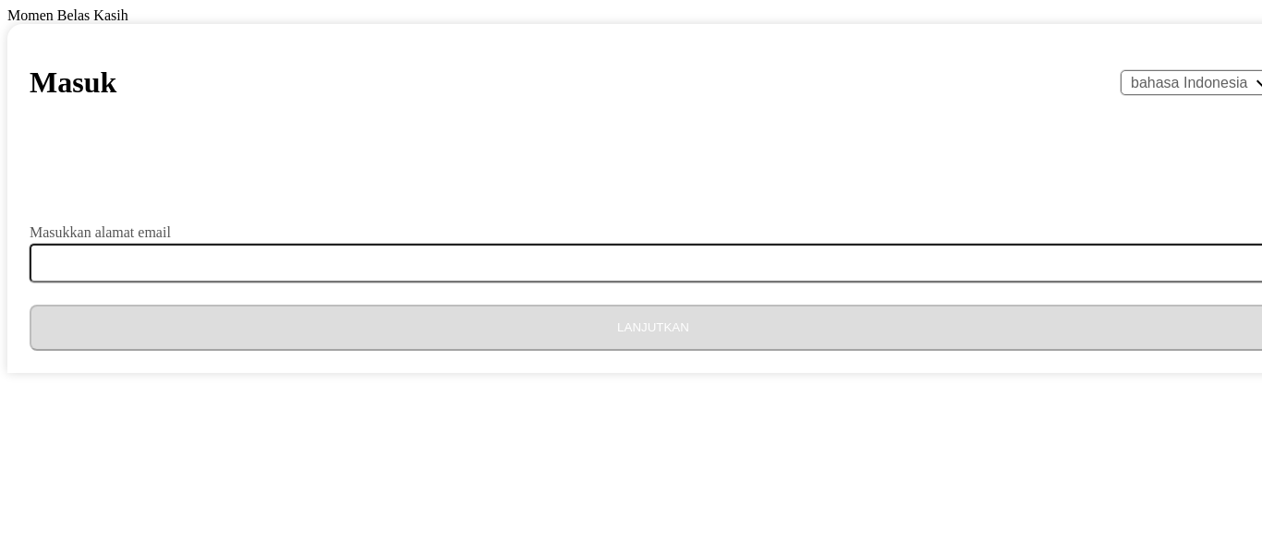
select select "id"
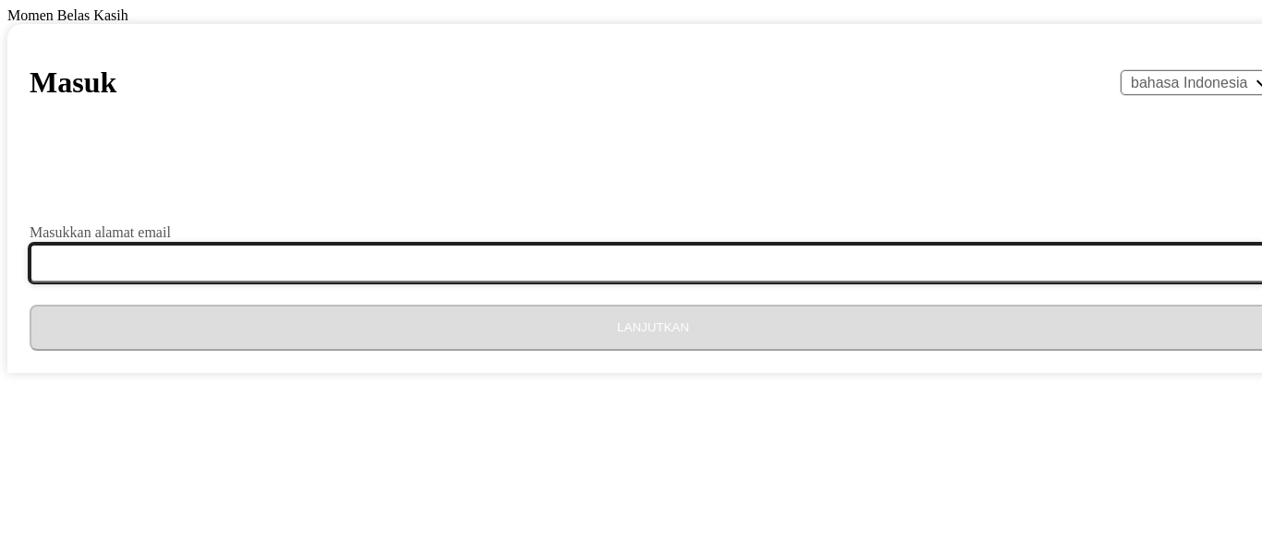
click at [561, 283] on input "Masukkan alamat email" at bounding box center [664, 263] width 1269 height 39
type input "[EMAIL_ADDRESS][DOMAIN_NAME]"
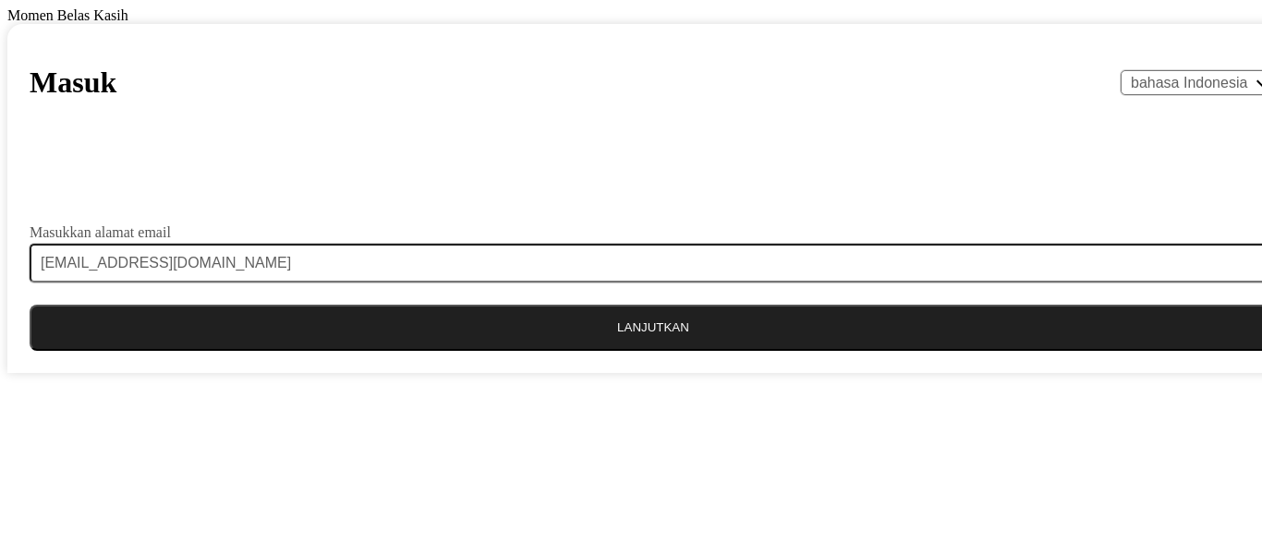
click at [665, 351] on button "Lanjutkan" at bounding box center [653, 328] width 1247 height 46
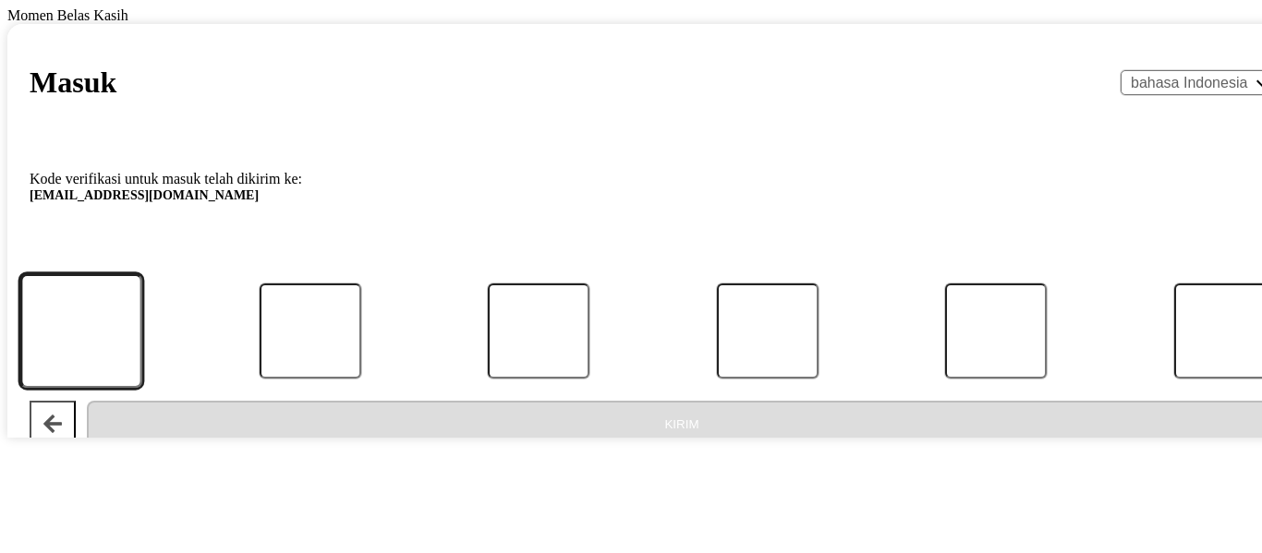
click at [142, 389] on input "Kode" at bounding box center [81, 331] width 122 height 115
paste input "622908"
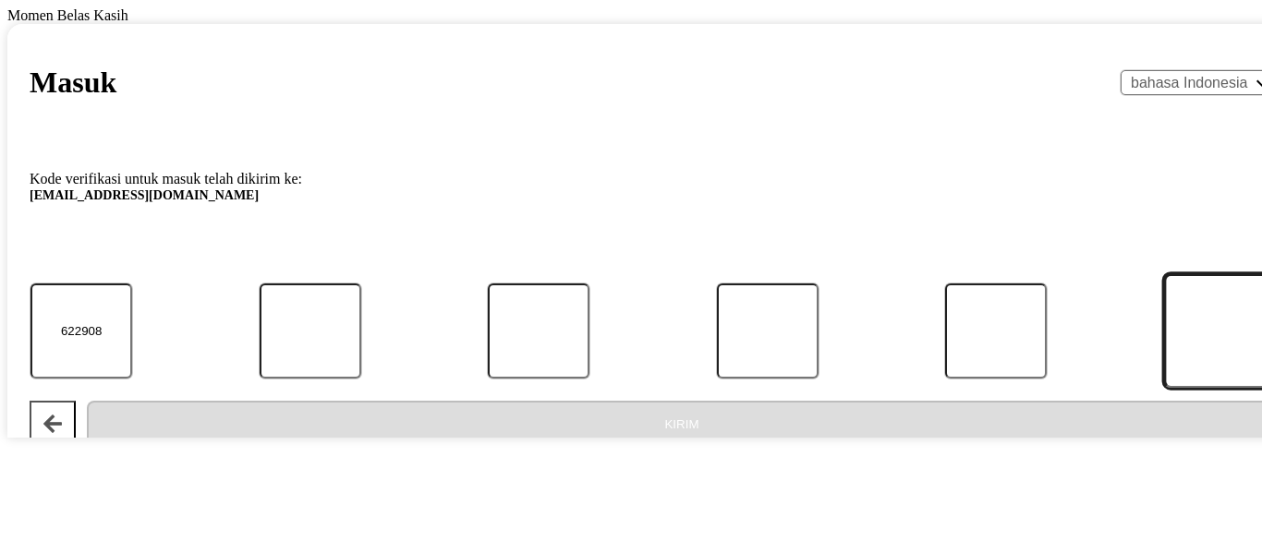
type input "6"
type input "2"
type input "9"
type input "0"
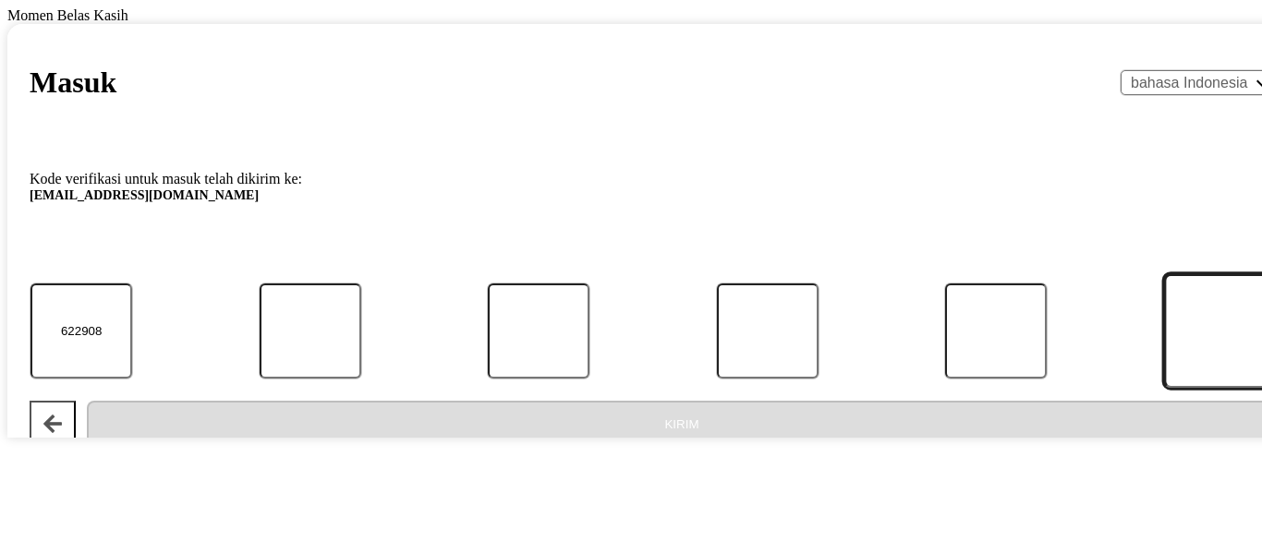
type input "8"
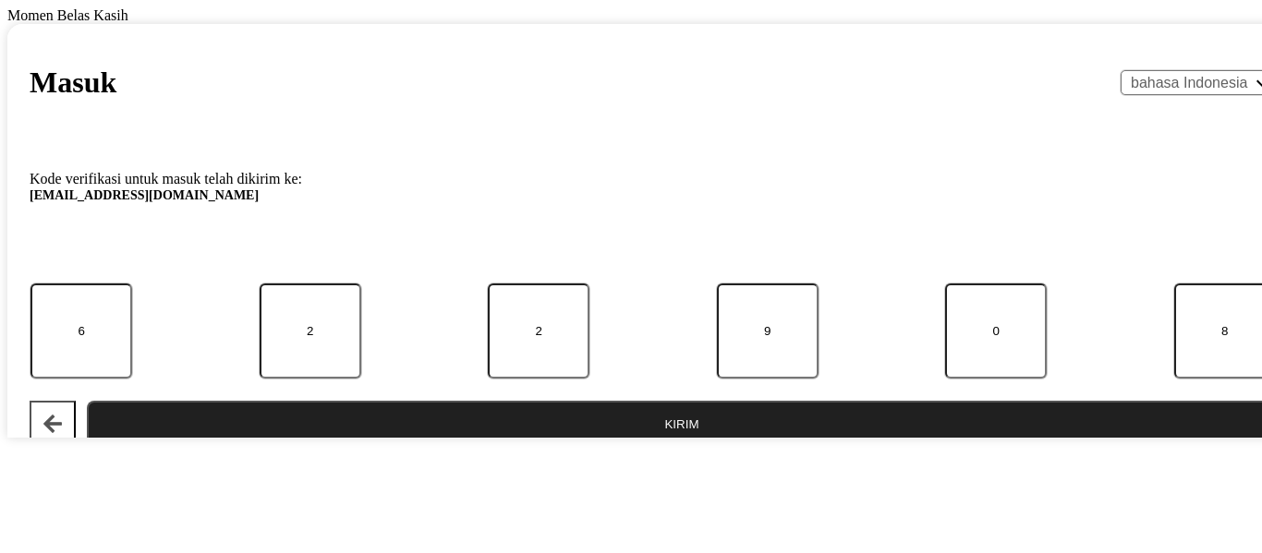
click at [557, 447] on button "Kirim" at bounding box center [682, 424] width 1190 height 46
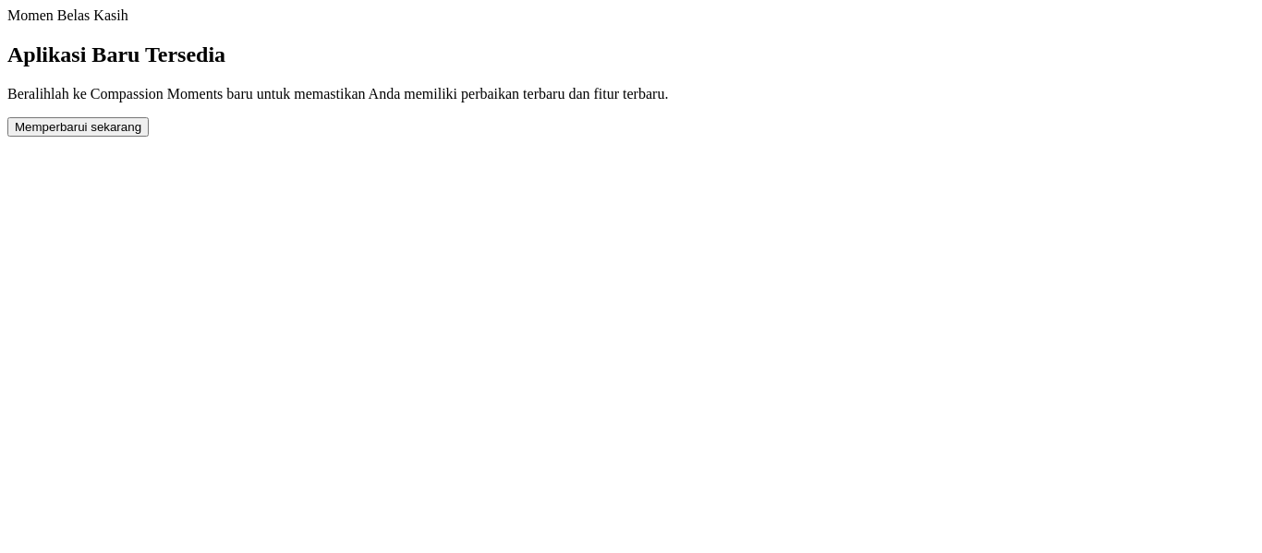
click at [149, 137] on button "Memperbarui sekarang" at bounding box center [77, 126] width 141 height 19
